Goal: Transaction & Acquisition: Purchase product/service

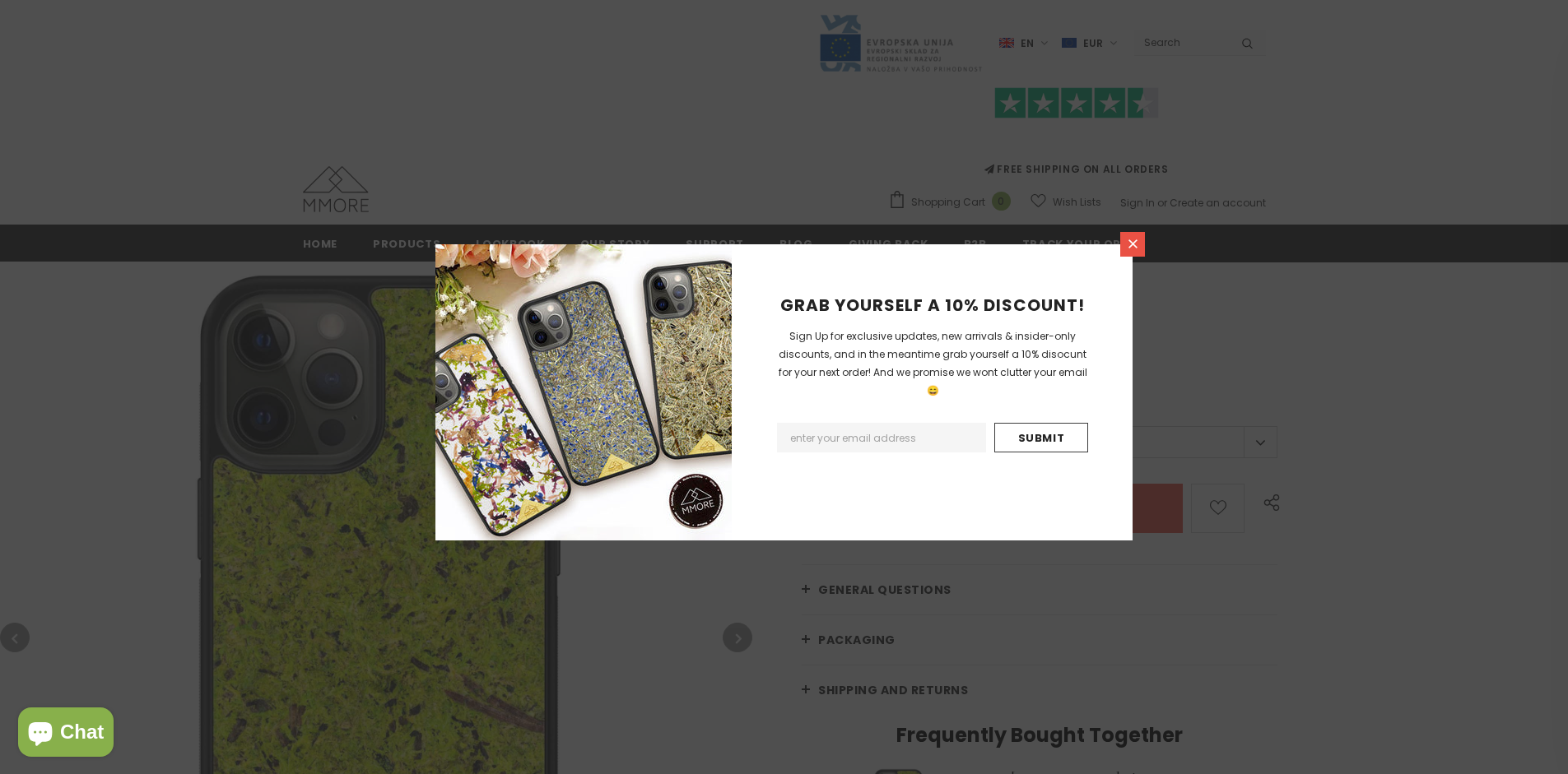
click at [1133, 244] on icon at bounding box center [1133, 244] width 9 height 9
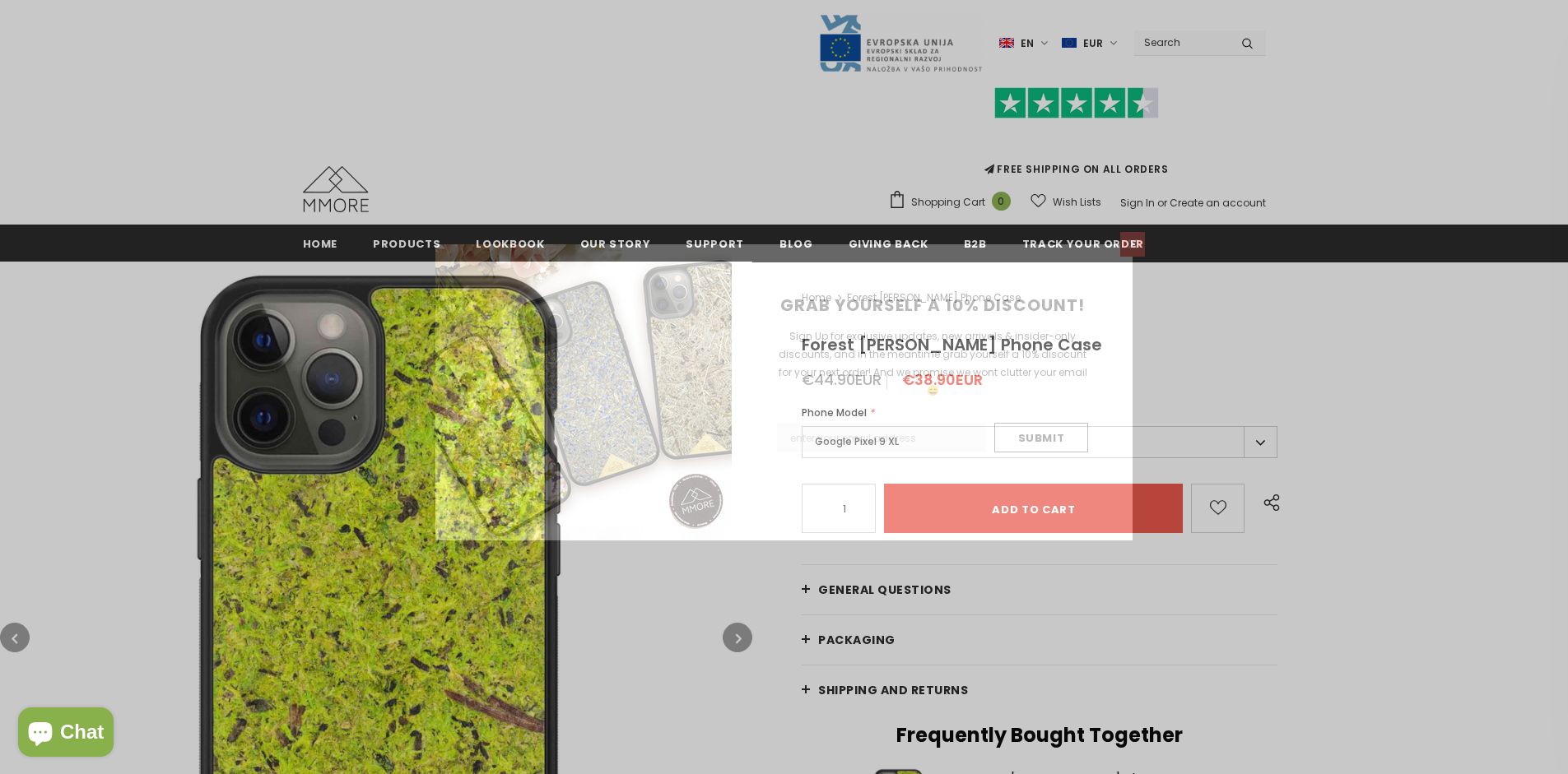
click at [1133, 244] on icon at bounding box center [1133, 244] width 9 height 9
